Goal: Information Seeking & Learning: Get advice/opinions

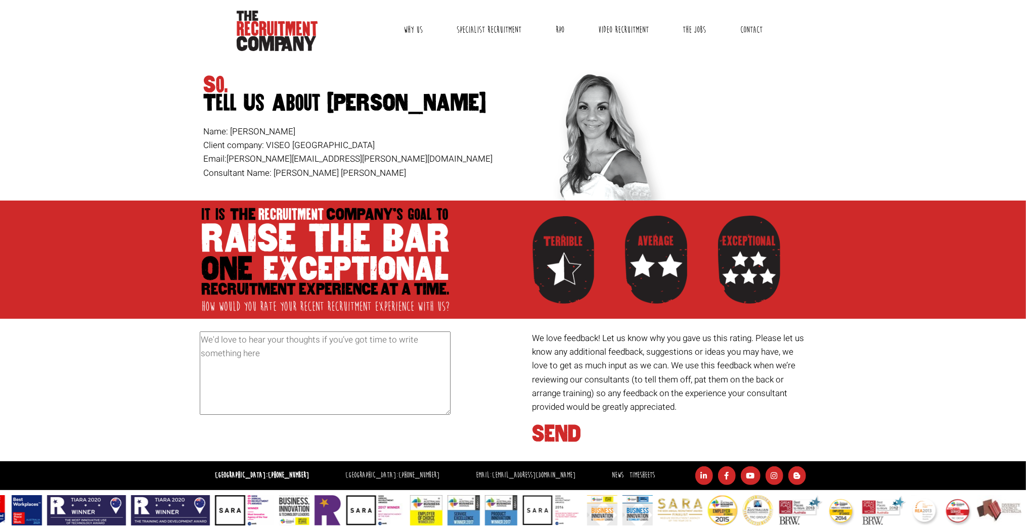
scroll to position [30, 0]
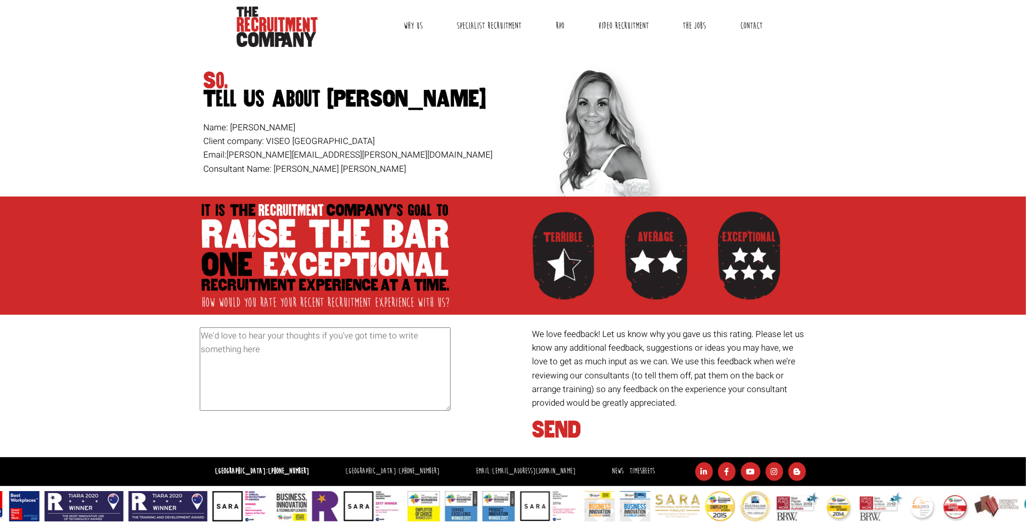
click at [233, 338] on textarea at bounding box center [325, 369] width 251 height 83
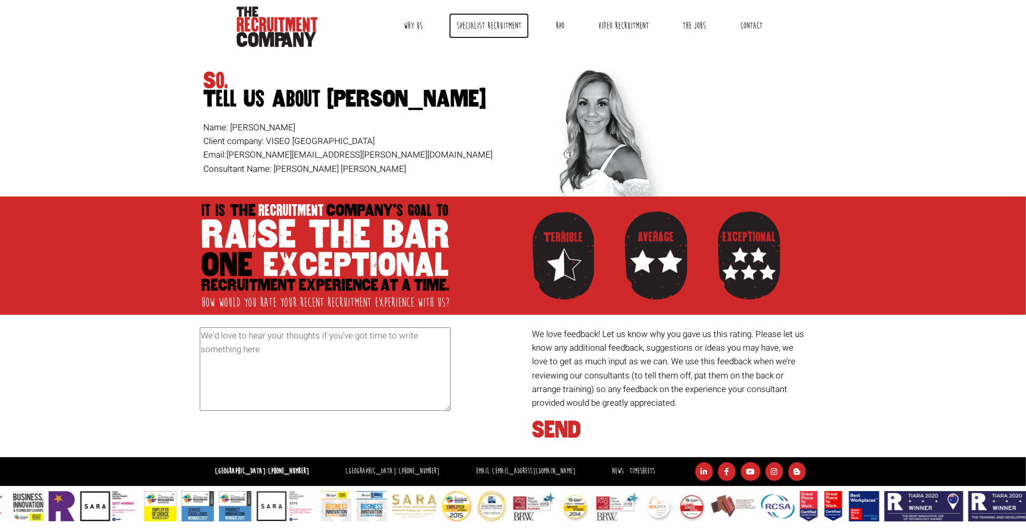
click at [506, 27] on link "Specialist Recruitment" at bounding box center [489, 25] width 80 height 25
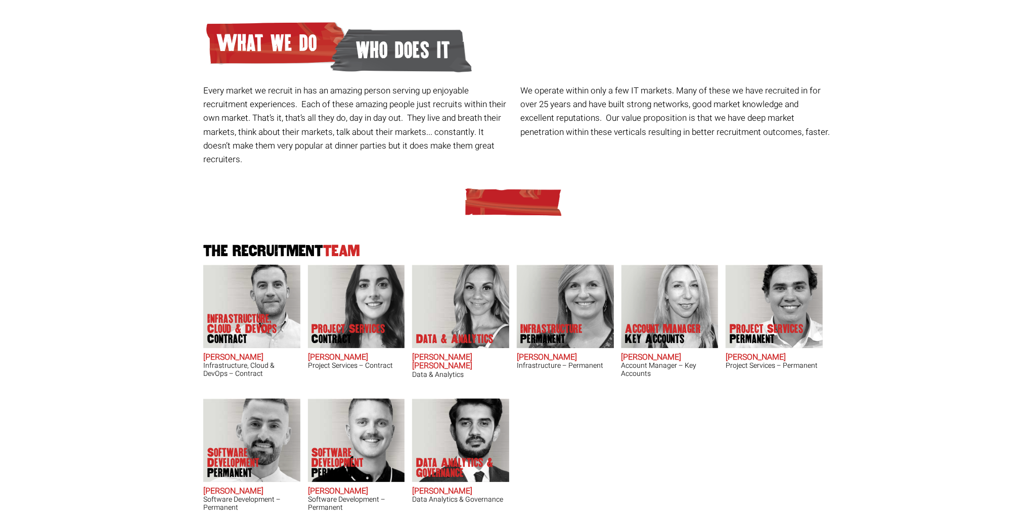
scroll to position [121, 0]
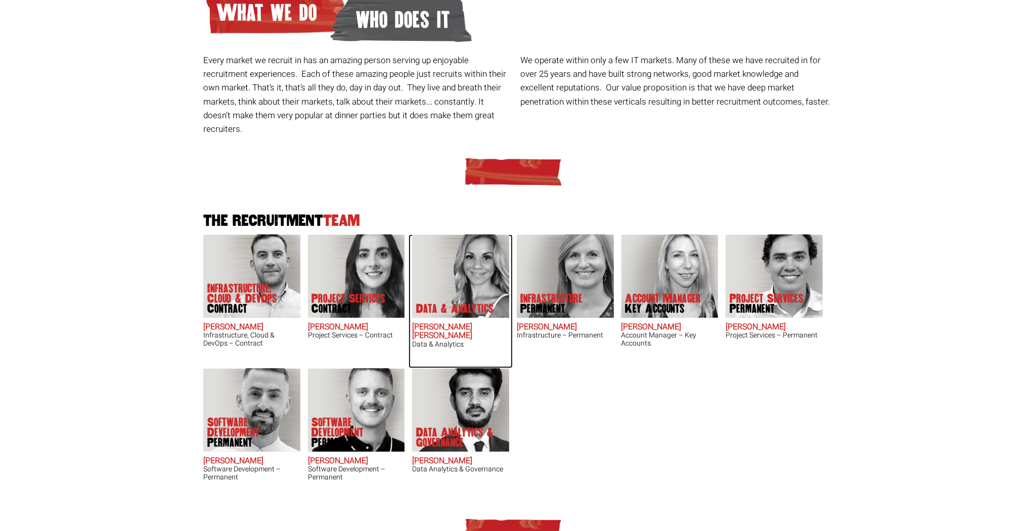
click at [430, 255] on img at bounding box center [460, 276] width 97 height 83
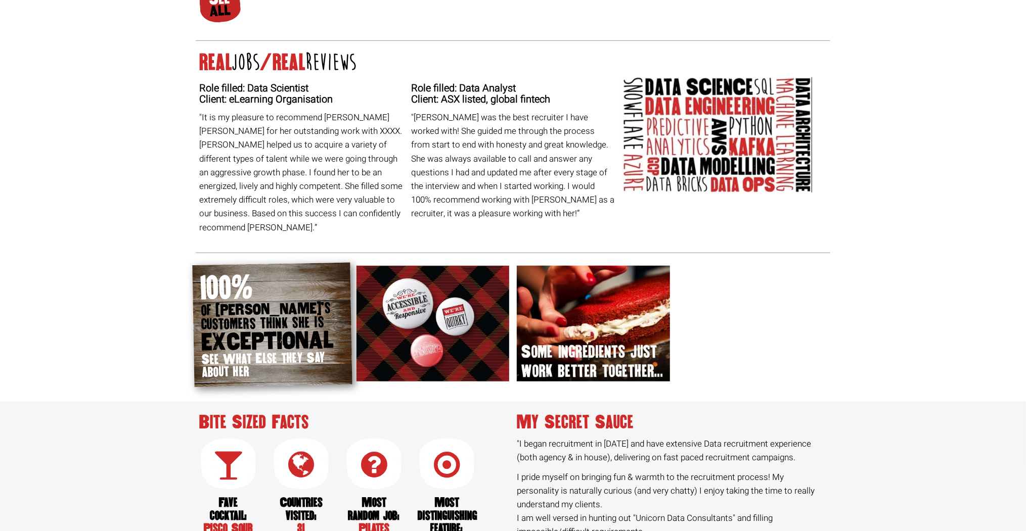
scroll to position [566, 0]
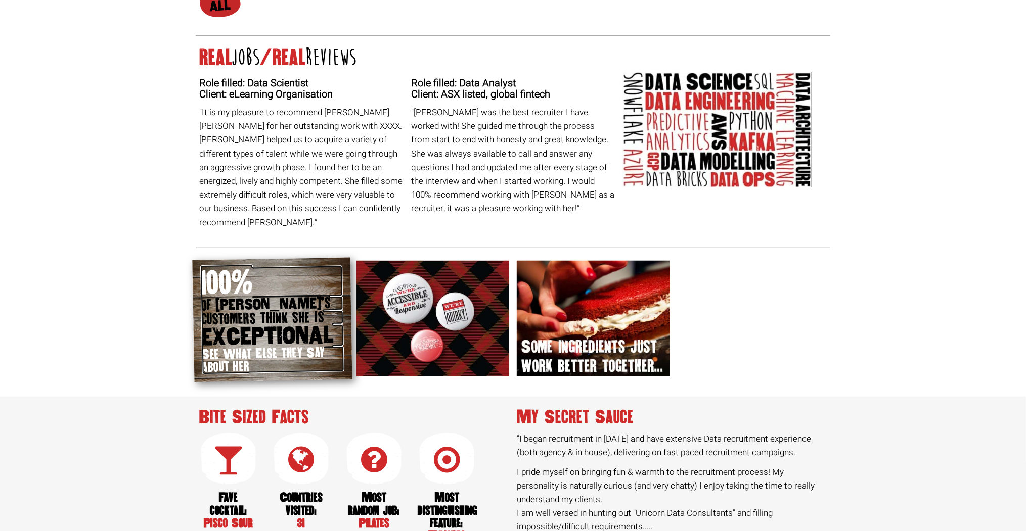
click at [264, 310] on span "customers think she is" at bounding box center [272, 318] width 142 height 17
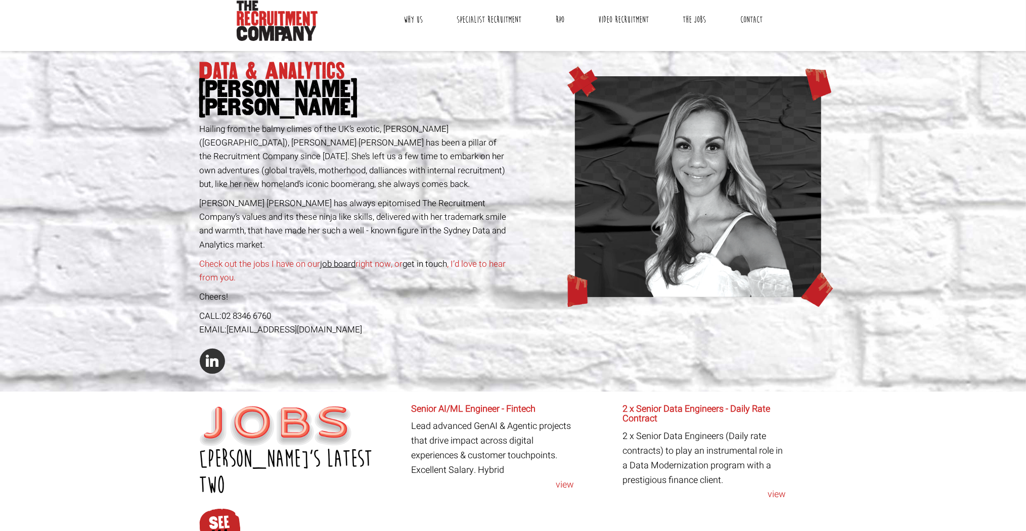
scroll to position [0, 0]
